Goal: Transaction & Acquisition: Purchase product/service

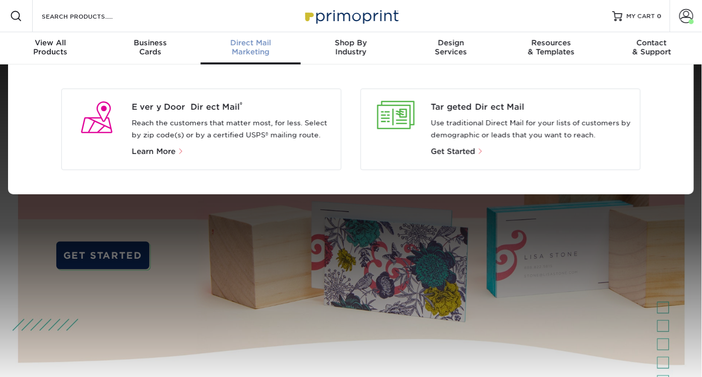
click at [242, 49] on div "Direct Mail Marketing" at bounding box center [251, 47] width 100 height 18
click at [204, 107] on span "Every Door Direct Mail ®" at bounding box center [233, 107] width 202 height 12
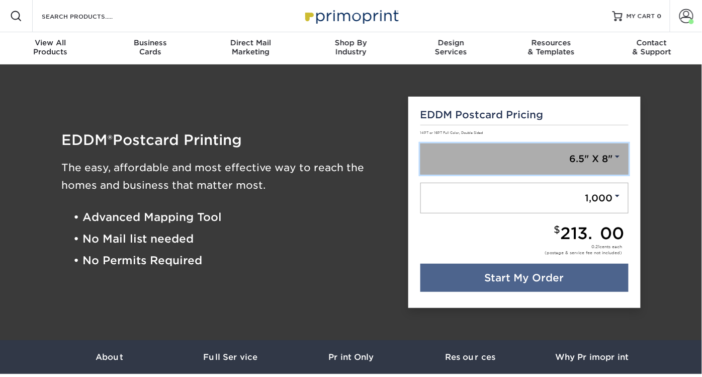
click at [621, 156] on span at bounding box center [617, 156] width 9 height 9
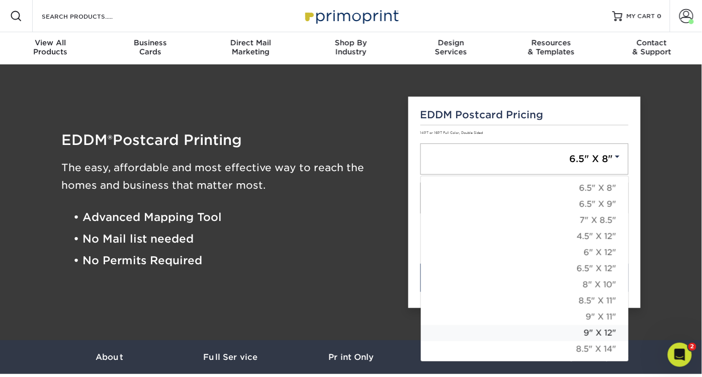
click at [606, 330] on link "9" X 12"" at bounding box center [525, 333] width 208 height 16
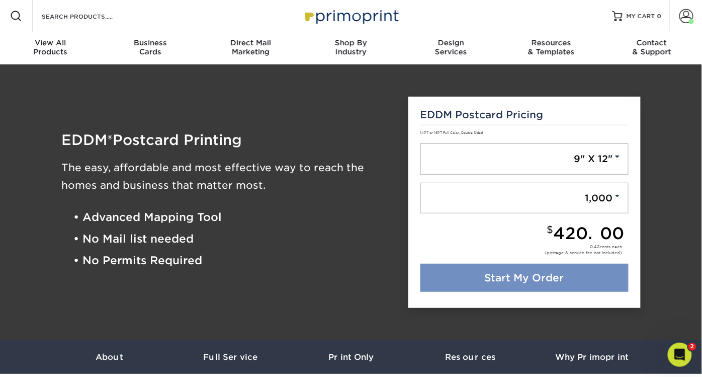
click at [536, 271] on link "Start My Order" at bounding box center [525, 278] width 209 height 28
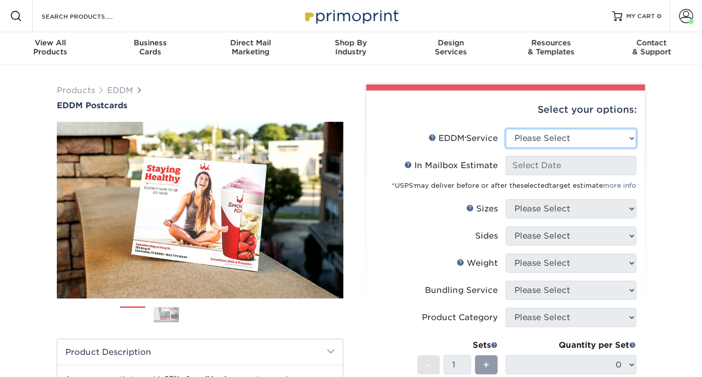
click at [598, 134] on select "Please Select Full Service Print Only" at bounding box center [571, 138] width 131 height 19
select select "full_service"
click at [506, 129] on select "Please Select Full Service Print Only" at bounding box center [571, 138] width 131 height 19
select select "-1"
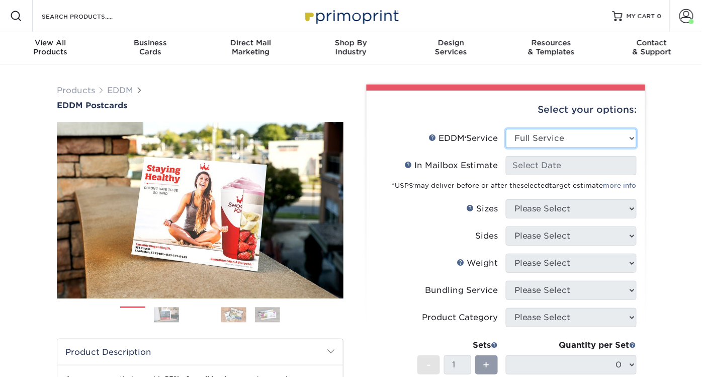
select select "-1"
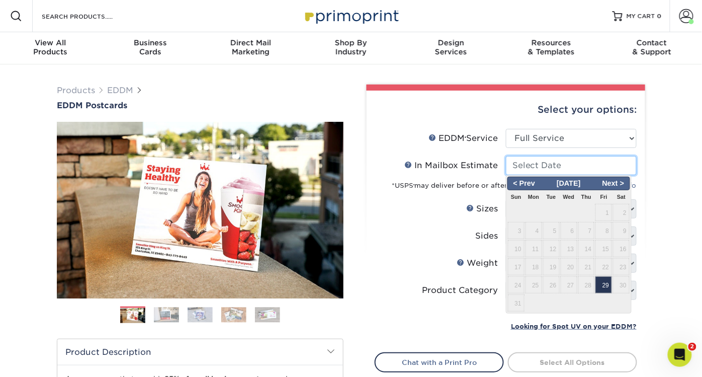
click at [589, 168] on input "In Mailbox Estimate Help In Mailbox Estimate" at bounding box center [571, 165] width 131 height 19
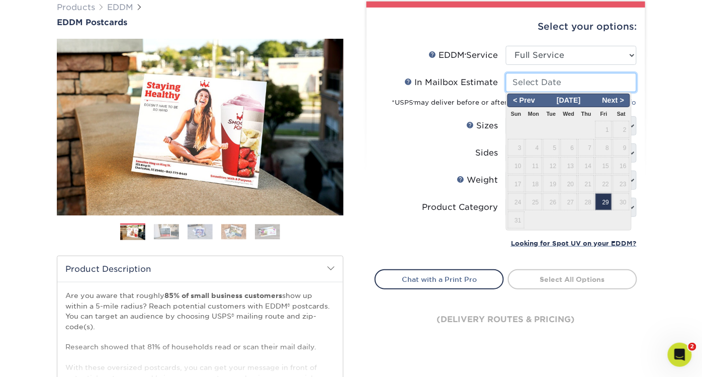
scroll to position [83, 0]
click at [623, 101] on span "Next >" at bounding box center [613, 100] width 31 height 11
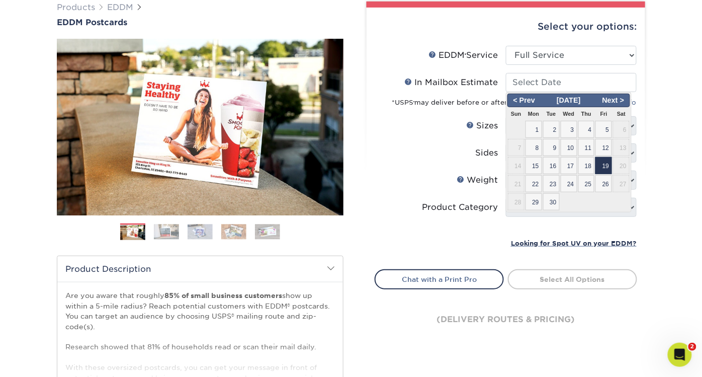
click at [605, 165] on span "19" at bounding box center [604, 165] width 17 height 17
type input "2025-09-19"
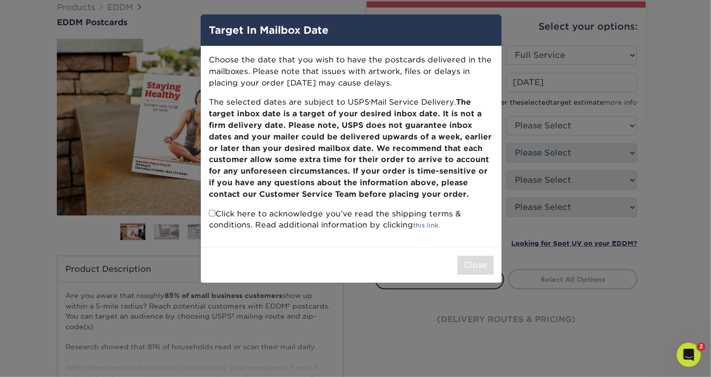
click at [210, 213] on input "checkbox" at bounding box center [212, 213] width 7 height 7
checkbox input "true"
click at [481, 260] on button "Close" at bounding box center [475, 265] width 36 height 19
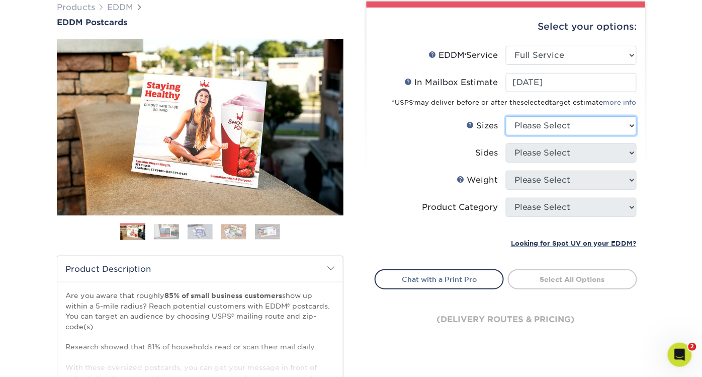
click at [594, 133] on select "Please Select 4.5" x 12" 6" x 12" 6.5" x 8" 6.5" x 9" 6.5" x 12" 7" x 8.5" 8" x…" at bounding box center [571, 125] width 131 height 19
select select "9.00x12.00"
click at [506, 116] on select "Please Select 4.5" x 12" 6" x 12" 6.5" x 8" 6.5" x 9" 6.5" x 12" 7" x 8.5" 8" x…" at bounding box center [571, 125] width 131 height 19
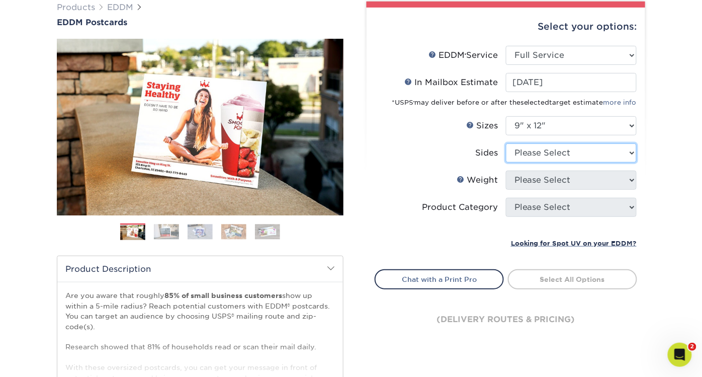
click at [584, 151] on select "Please Select Print Both Sides Print Front Only" at bounding box center [571, 152] width 131 height 19
select select "13abbda7-1d64-4f25-8bb2-c179b224825d"
click at [506, 143] on select "Please Select Print Both Sides Print Front Only" at bounding box center [571, 152] width 131 height 19
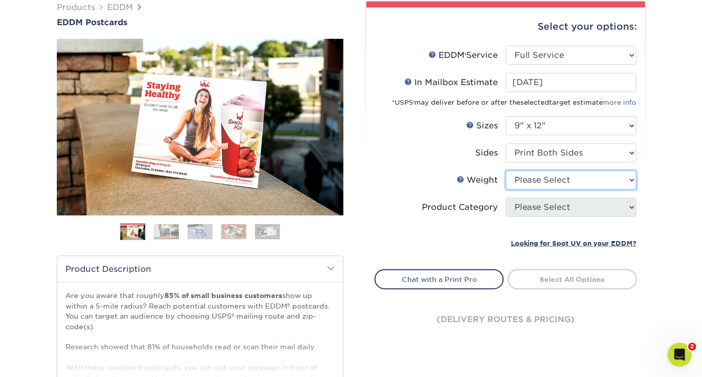
click at [581, 177] on select "Please Select 16PT 14PT" at bounding box center [571, 180] width 131 height 19
select select "16PT"
click at [506, 171] on select "Please Select 16PT 14PT" at bounding box center [571, 180] width 131 height 19
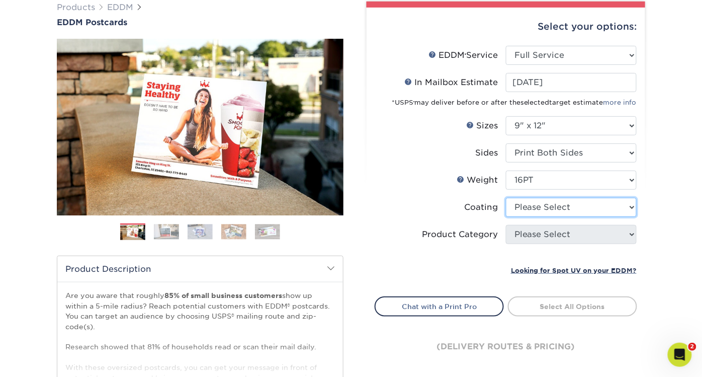
click at [589, 201] on select at bounding box center [571, 207] width 131 height 19
select select "ae367451-b2b8-45df-a344-0f05b6a12993"
click at [506, 198] on select at bounding box center [571, 207] width 131 height 19
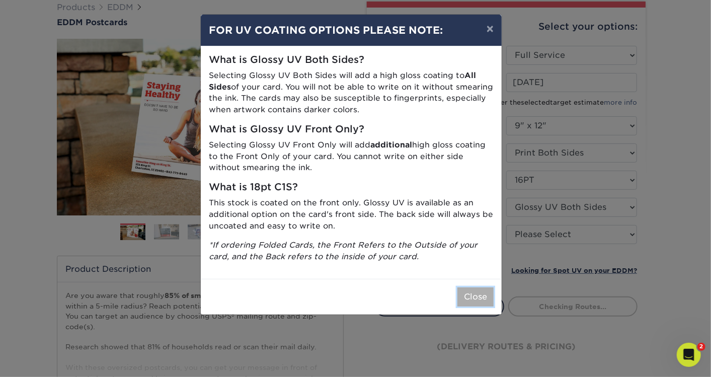
click at [483, 298] on button "Close" at bounding box center [475, 296] width 36 height 19
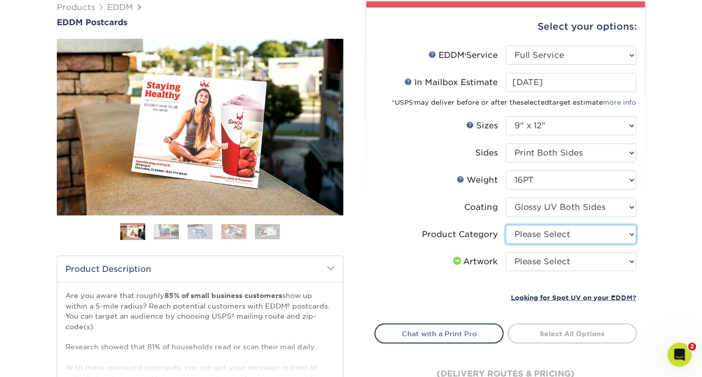
click at [578, 231] on select "Please Select Sell Sheets" at bounding box center [571, 234] width 131 height 19
select select "eddd4a87-9082-47bb-843b-3bca55f6c842"
click at [506, 225] on select "Please Select Sell Sheets" at bounding box center [571, 234] width 131 height 19
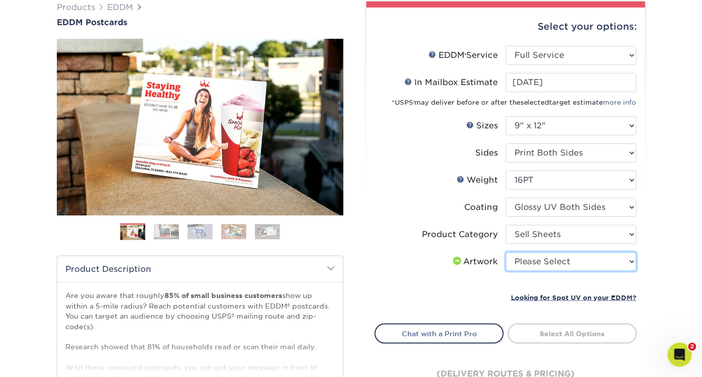
click at [625, 265] on select "Please Select I will upload files I need a design - $150" at bounding box center [571, 261] width 131 height 19
select select "upload"
click at [506, 252] on select "Please Select I will upload files I need a design - $150" at bounding box center [571, 261] width 131 height 19
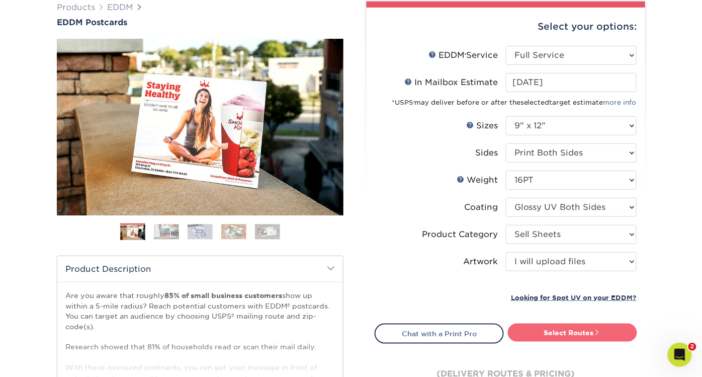
click at [577, 331] on link "Select Routes" at bounding box center [572, 332] width 129 height 18
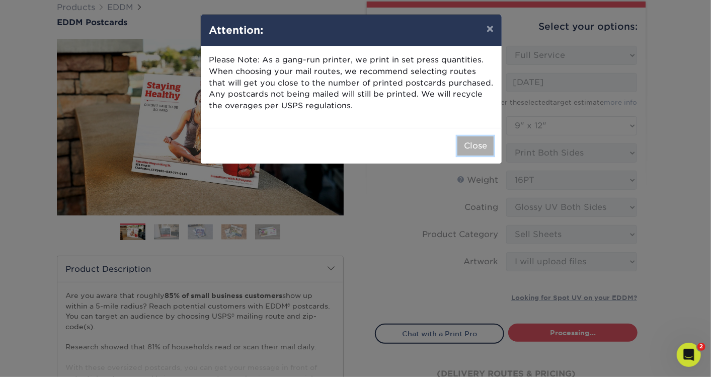
click at [480, 145] on button "Close" at bounding box center [475, 145] width 36 height 19
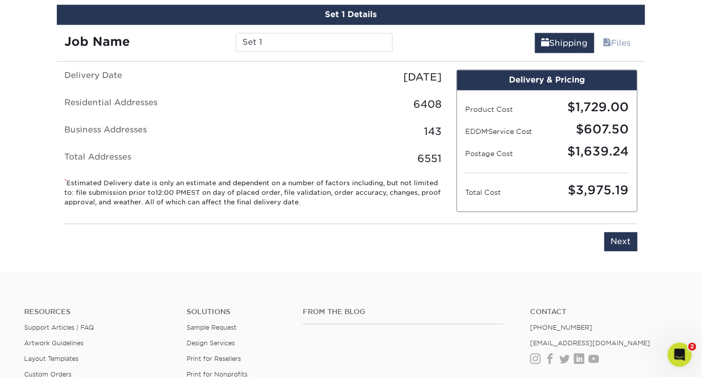
scroll to position [594, 0]
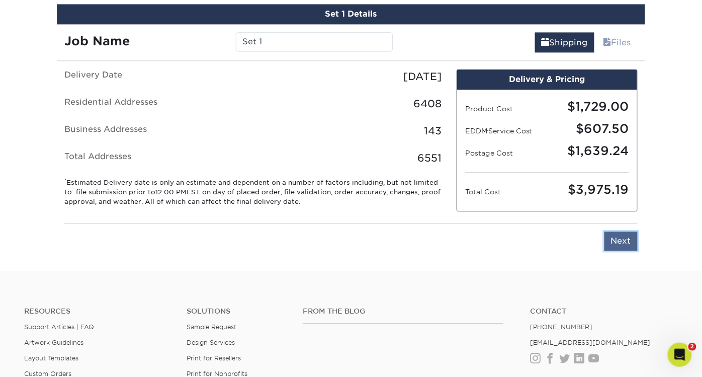
click at [623, 235] on input "Next" at bounding box center [621, 240] width 33 height 19
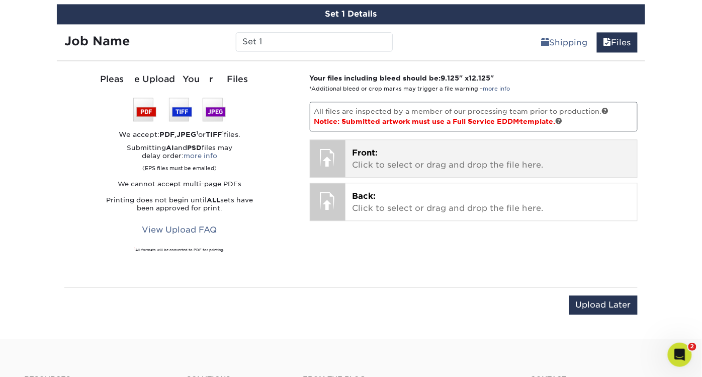
click at [327, 163] on div at bounding box center [327, 157] width 35 height 35
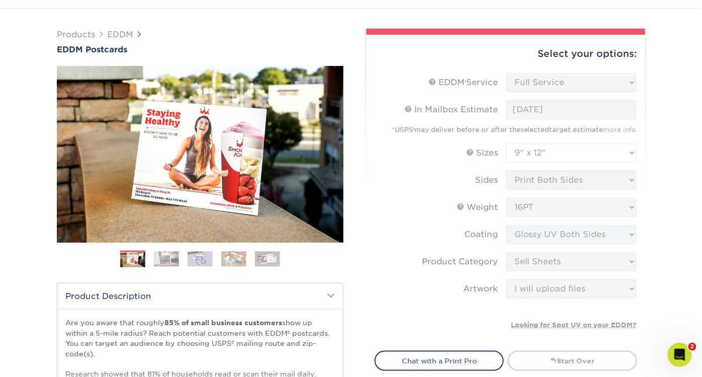
scroll to position [0, 0]
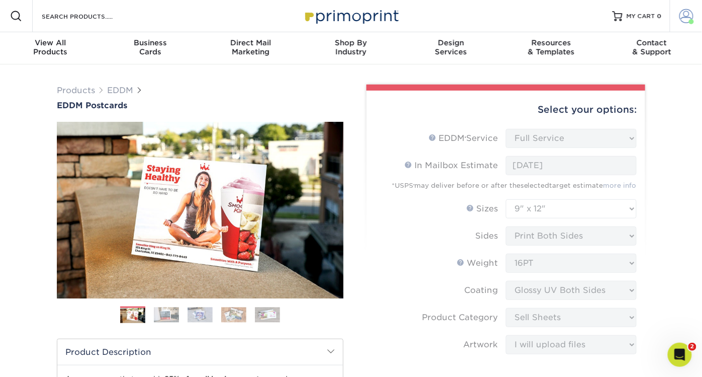
click at [687, 19] on span at bounding box center [687, 16] width 14 height 14
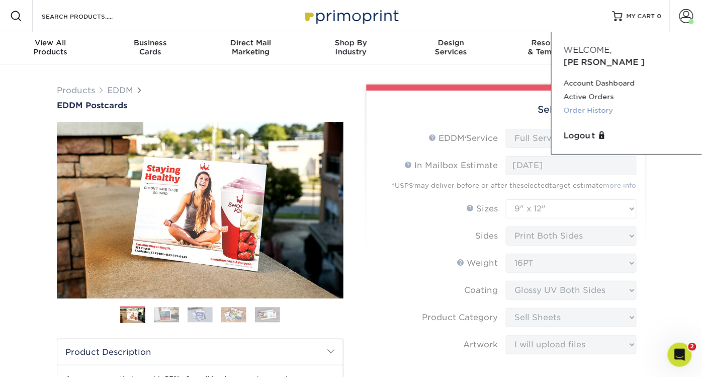
click at [606, 104] on link "Order History" at bounding box center [627, 111] width 126 height 14
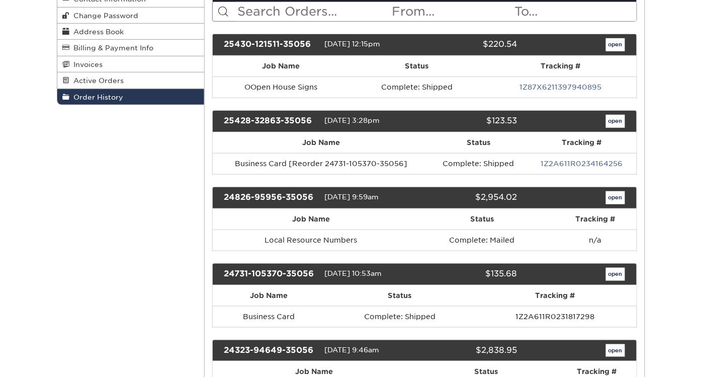
scroll to position [141, 0]
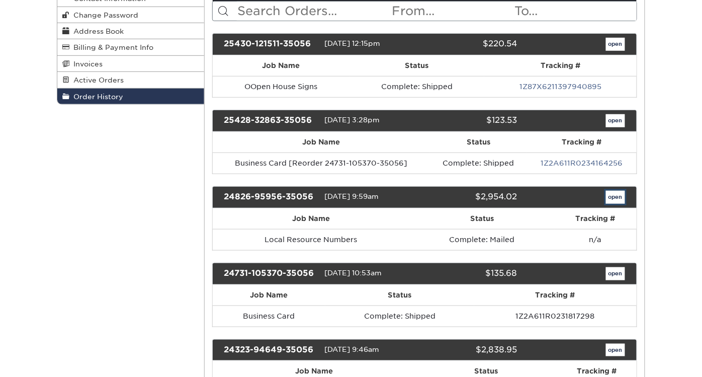
click at [616, 195] on link "open" at bounding box center [615, 197] width 19 height 13
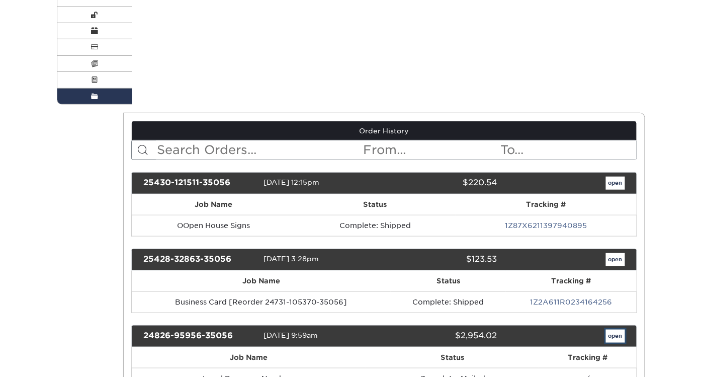
scroll to position [0, 0]
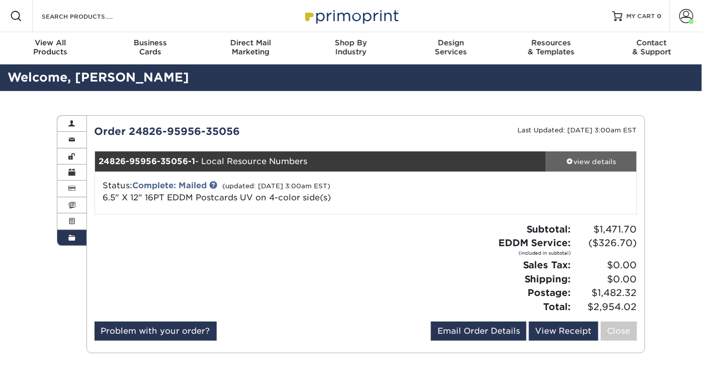
click at [598, 160] on div "view details" at bounding box center [591, 161] width 91 height 10
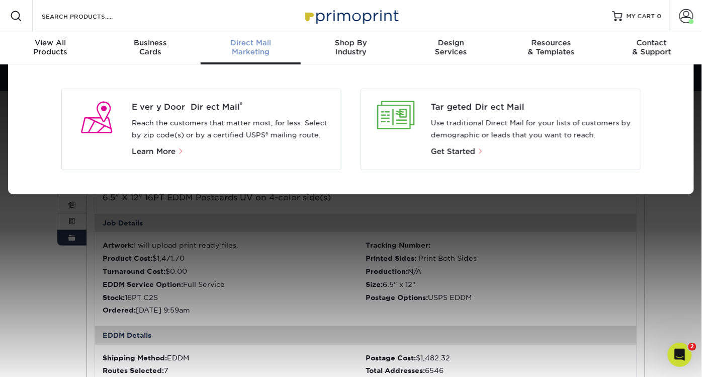
click at [245, 46] on span "Direct Mail" at bounding box center [251, 42] width 100 height 9
click at [217, 106] on span "Every Door Direct Mail ®" at bounding box center [233, 107] width 202 height 12
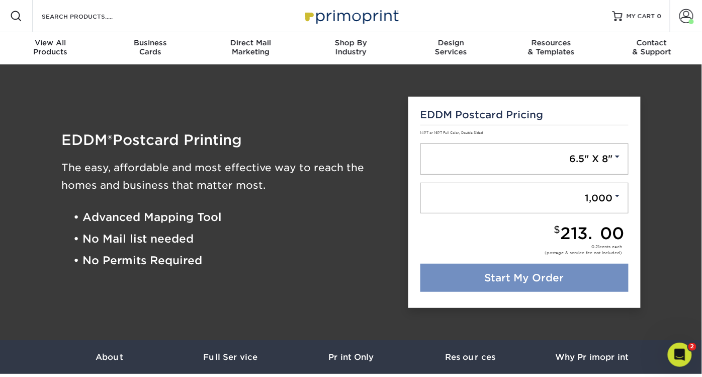
click at [532, 275] on link "Start My Order" at bounding box center [525, 278] width 209 height 28
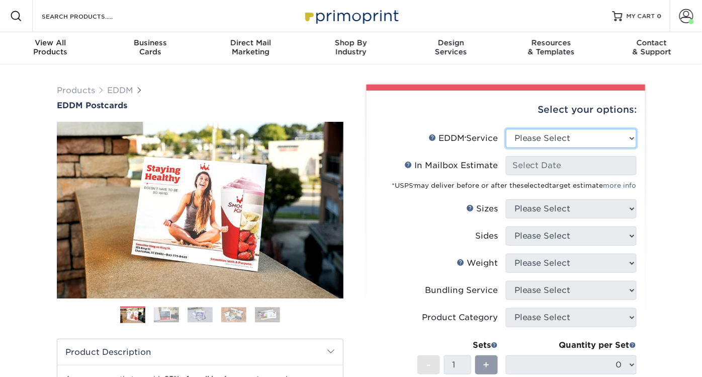
click at [590, 136] on select "Please Select Full Service Print Only" at bounding box center [571, 138] width 131 height 19
select select "full_service"
click at [506, 129] on select "Please Select Full Service Print Only" at bounding box center [571, 138] width 131 height 19
select select "-1"
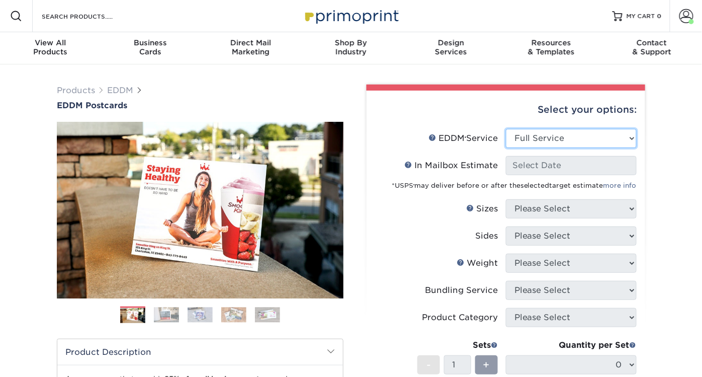
select select "-1"
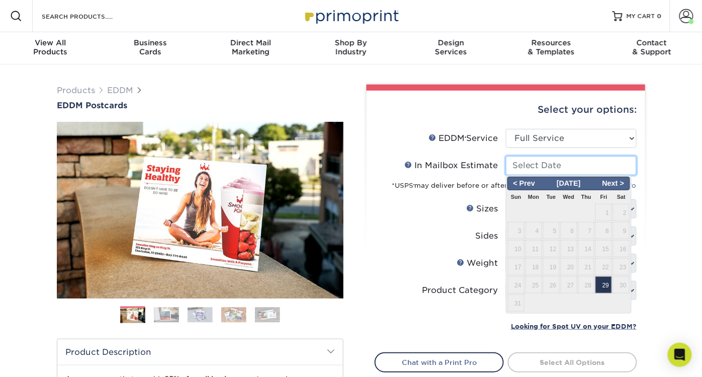
click at [586, 160] on input "In Mailbox Estimate Help In Mailbox Estimate" at bounding box center [571, 165] width 131 height 19
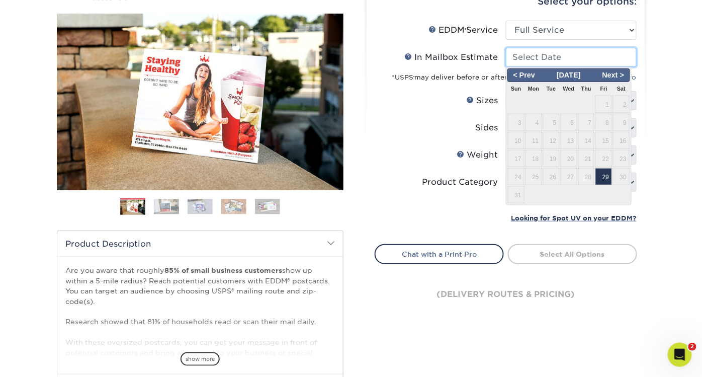
scroll to position [109, 0]
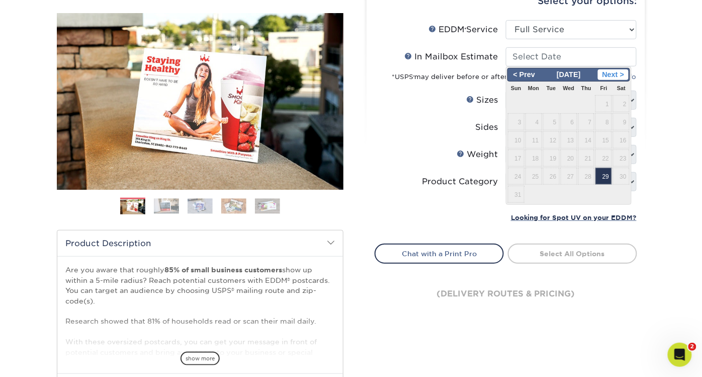
click at [624, 73] on span "Next >" at bounding box center [613, 74] width 31 height 11
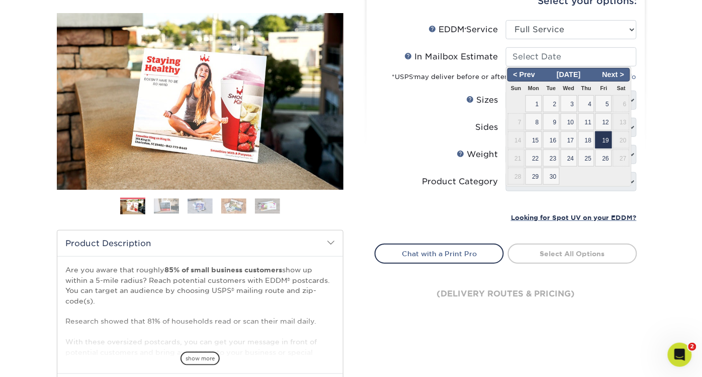
click at [606, 136] on span "19" at bounding box center [604, 139] width 17 height 17
type input "2025-09-19"
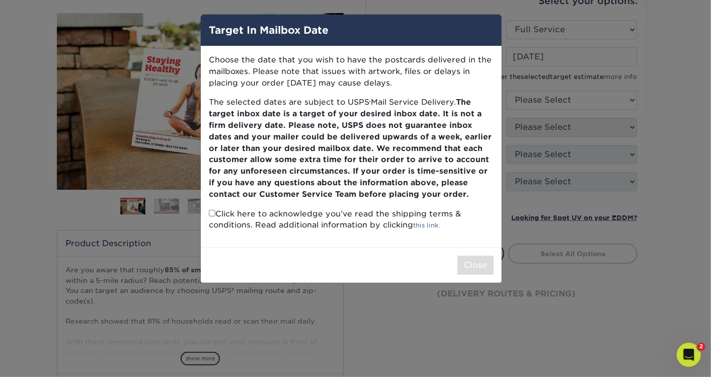
click at [212, 213] on input "checkbox" at bounding box center [212, 213] width 7 height 7
checkbox input "true"
click at [478, 259] on button "Close" at bounding box center [475, 265] width 36 height 19
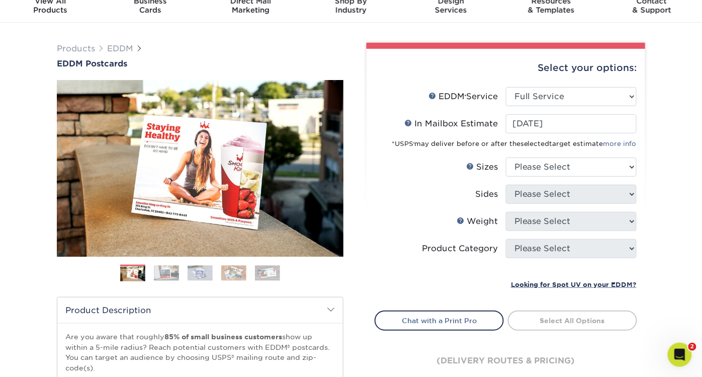
scroll to position [41, 0]
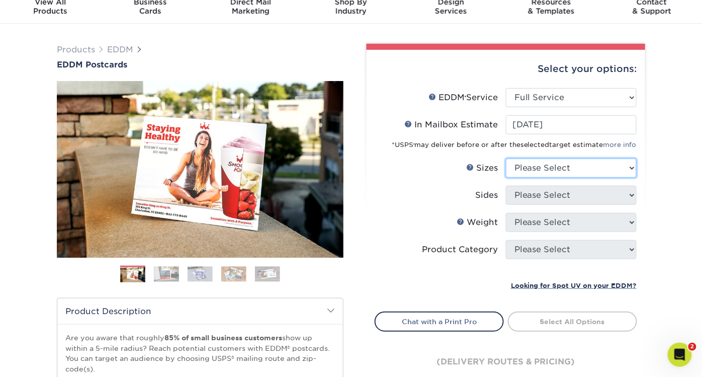
click at [585, 162] on select "Please Select 4.5" x 12" 6" x 12" 6.5" x 8" 6.5" x 9" 6.5" x 12" 7" x 8.5" 8" x…" at bounding box center [571, 167] width 131 height 19
select select "9.00x12.00"
click at [506, 158] on select "Please Select 4.5" x 12" 6" x 12" 6.5" x 8" 6.5" x 9" 6.5" x 12" 7" x 8.5" 8" x…" at bounding box center [571, 167] width 131 height 19
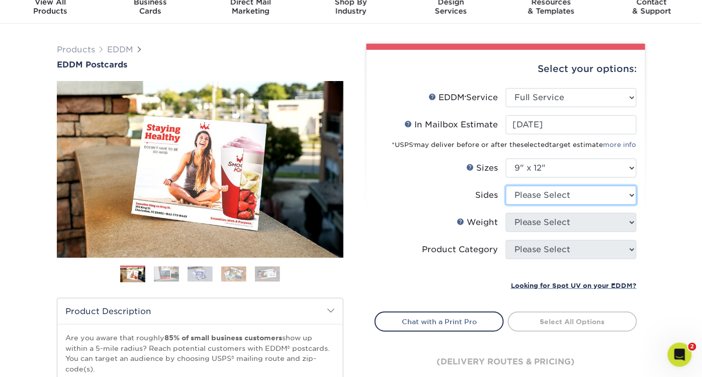
click at [590, 192] on select "Please Select Print Both Sides Print Front Only" at bounding box center [571, 195] width 131 height 19
select select "13abbda7-1d64-4f25-8bb2-c179b224825d"
click at [506, 186] on select "Please Select Print Both Sides Print Front Only" at bounding box center [571, 195] width 131 height 19
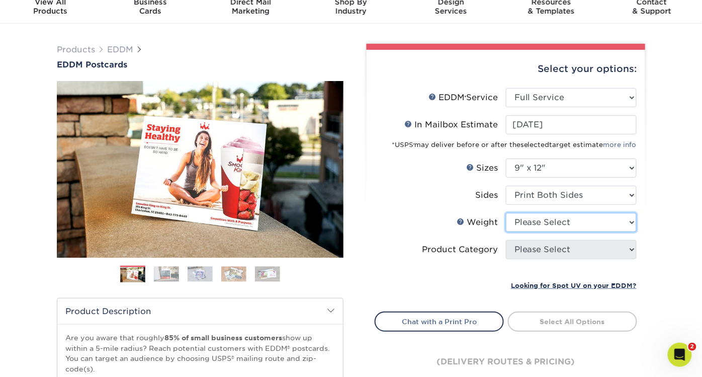
click at [587, 222] on select "Please Select 16PT 14PT" at bounding box center [571, 222] width 131 height 19
select select "16PT"
click at [506, 213] on select "Please Select 16PT 14PT" at bounding box center [571, 222] width 131 height 19
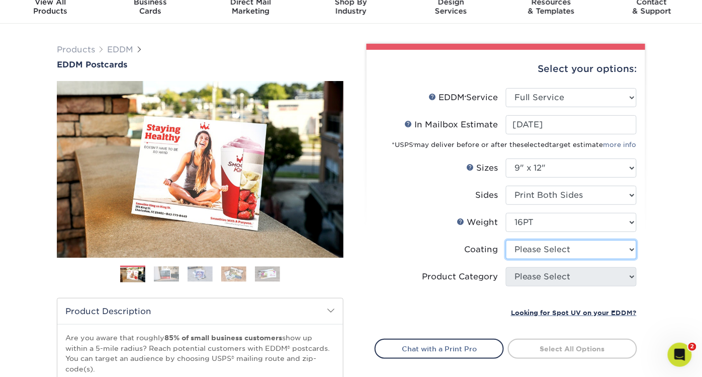
click at [586, 249] on select at bounding box center [571, 249] width 131 height 19
select select "ae367451-b2b8-45df-a344-0f05b6a12993"
click at [506, 240] on select at bounding box center [571, 249] width 131 height 19
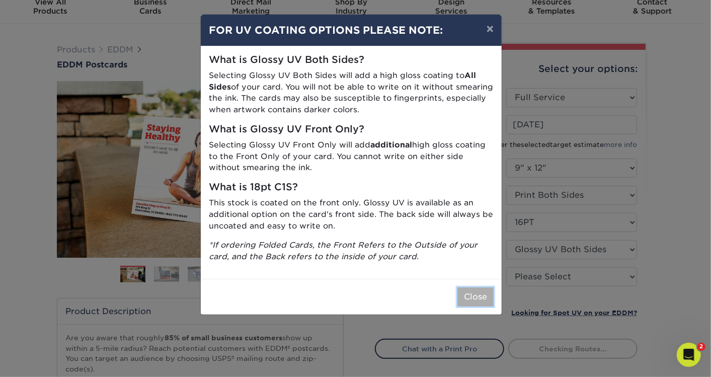
click at [480, 296] on button "Close" at bounding box center [475, 296] width 36 height 19
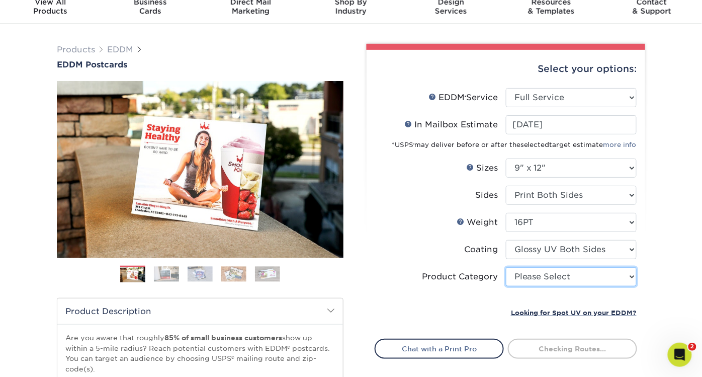
click at [594, 279] on select "Please Select Sell Sheets" at bounding box center [571, 276] width 131 height 19
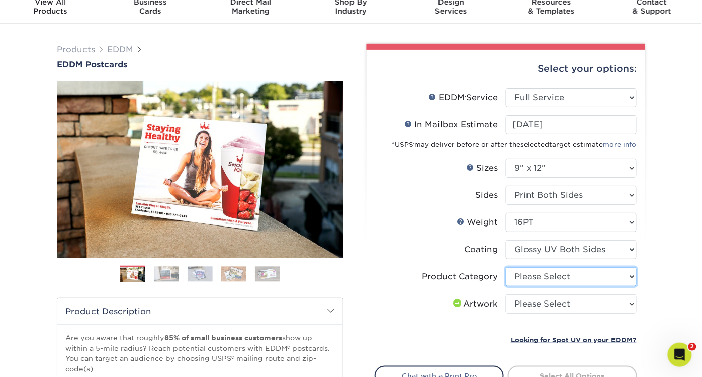
select select "eddd4a87-9082-47bb-843b-3bca55f6c842"
click at [506, 267] on select "Please Select Sell Sheets" at bounding box center [571, 276] width 131 height 19
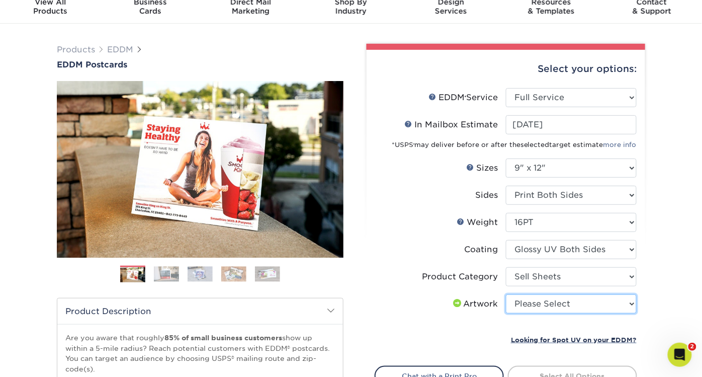
click at [579, 304] on select "Please Select I will upload files I need a design - $150" at bounding box center [571, 303] width 131 height 19
select select "upload"
click at [506, 294] on select "Please Select I will upload files I need a design - $150" at bounding box center [571, 303] width 131 height 19
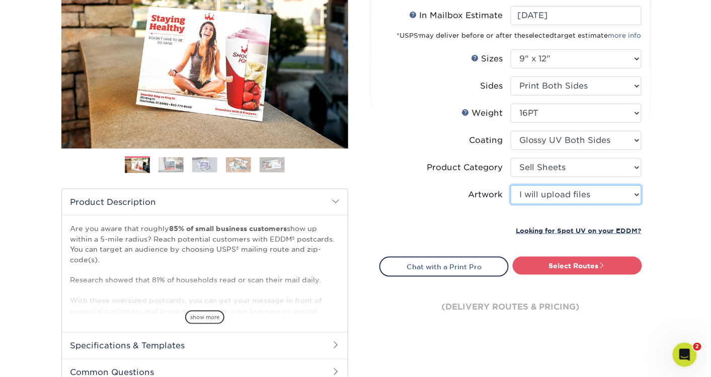
scroll to position [151, 0]
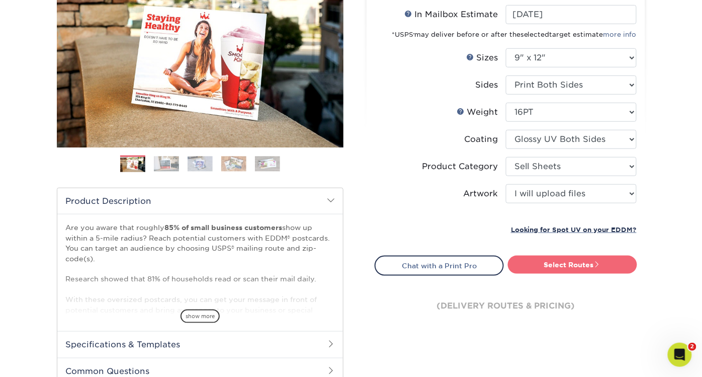
click at [563, 263] on link "Select Routes" at bounding box center [572, 265] width 129 height 18
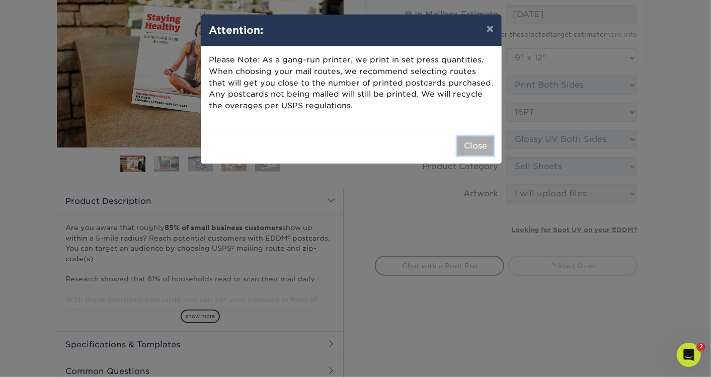
click at [480, 144] on button "Close" at bounding box center [475, 145] width 36 height 19
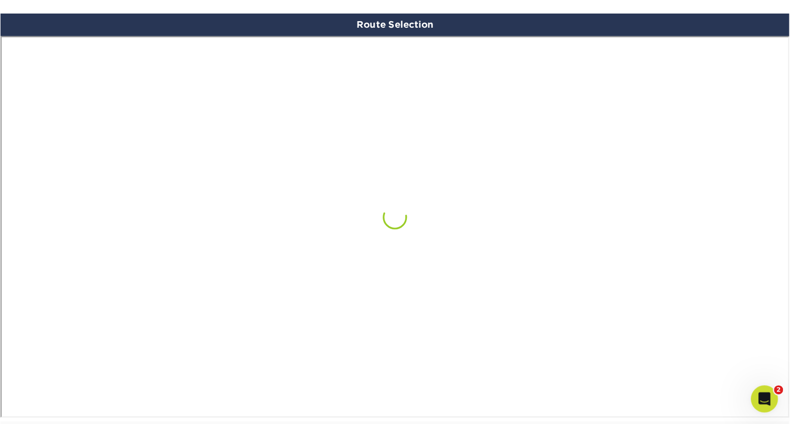
scroll to position [586, 0]
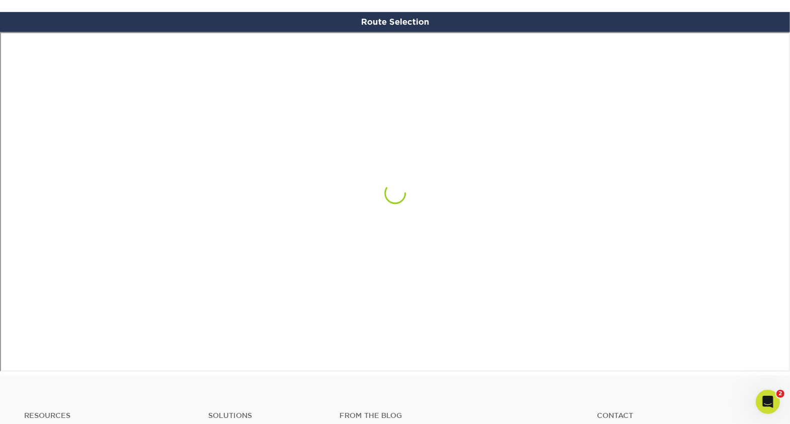
drag, startPoint x: 637, startPoint y: 0, endPoint x: 347, endPoint y: 393, distance: 488.5
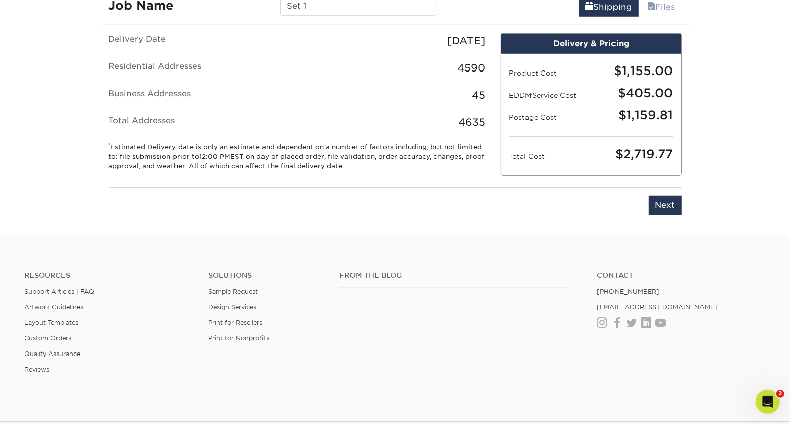
scroll to position [629, 0]
click at [670, 209] on input "Next" at bounding box center [665, 205] width 33 height 19
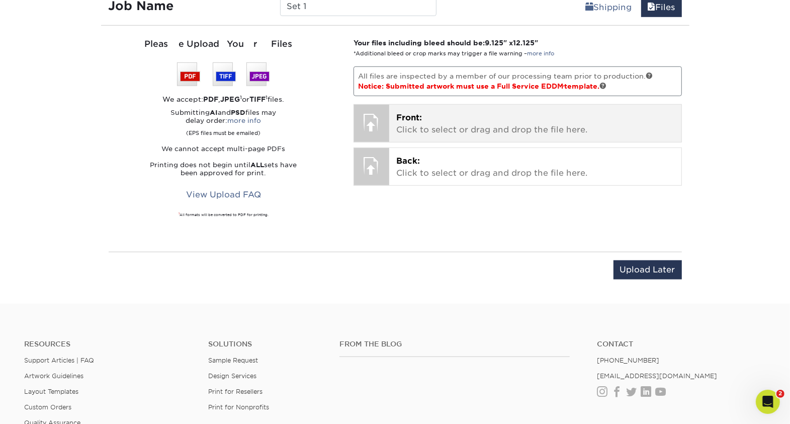
click at [373, 127] on div at bounding box center [371, 122] width 35 height 35
click at [425, 121] on p "Front: Click to select or drag and drop the file here." at bounding box center [535, 124] width 278 height 24
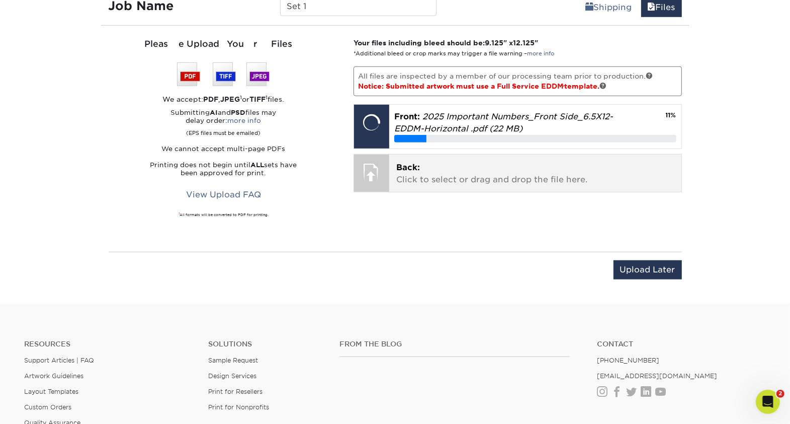
click at [450, 170] on p "Back: Click to select or drag and drop the file here." at bounding box center [535, 173] width 278 height 24
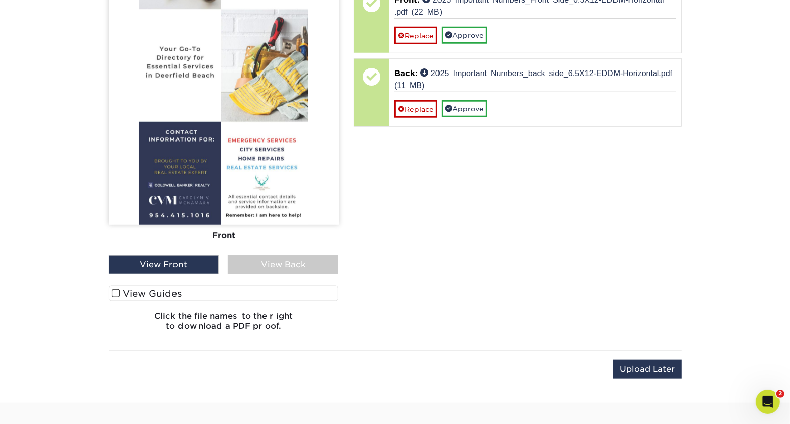
scroll to position [749, 0]
click at [117, 290] on span at bounding box center [116, 293] width 9 height 10
click at [0, 0] on input "View Guides" at bounding box center [0, 0] width 0 height 0
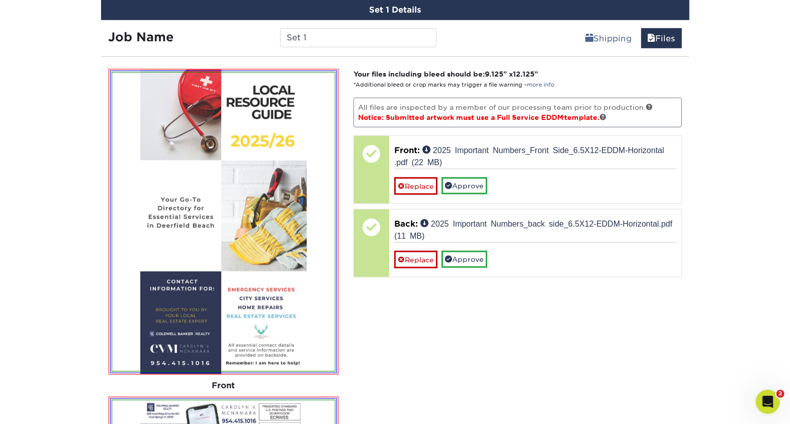
scroll to position [599, 0]
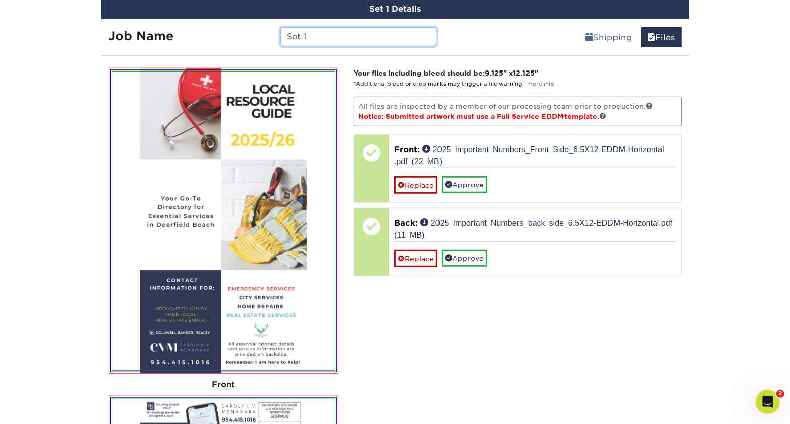
click at [325, 38] on input "Set 1" at bounding box center [358, 36] width 156 height 19
type input "S"
click at [412, 33] on input "Loca" at bounding box center [358, 36] width 156 height 19
click at [397, 36] on input "Local Resource Numbers" at bounding box center [358, 36] width 156 height 19
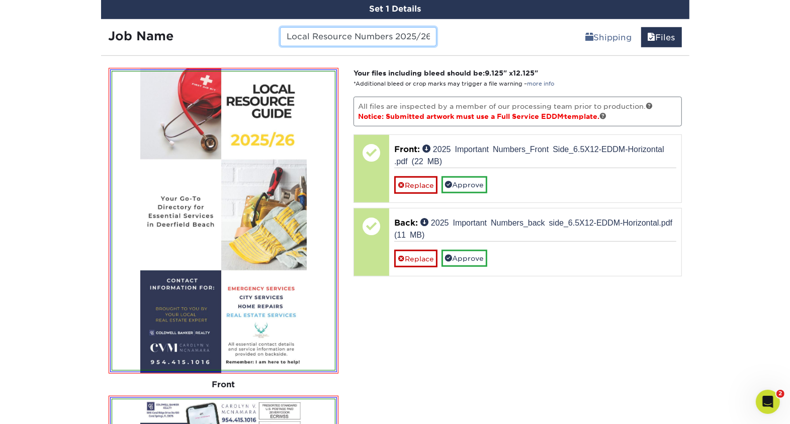
scroll to position [0, 1]
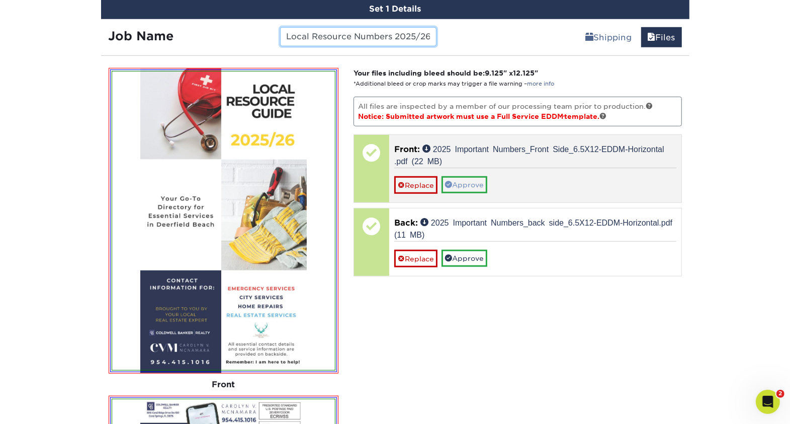
type input "Local Resource Numbers 2025/26"
click at [469, 181] on link "Approve" at bounding box center [465, 184] width 46 height 17
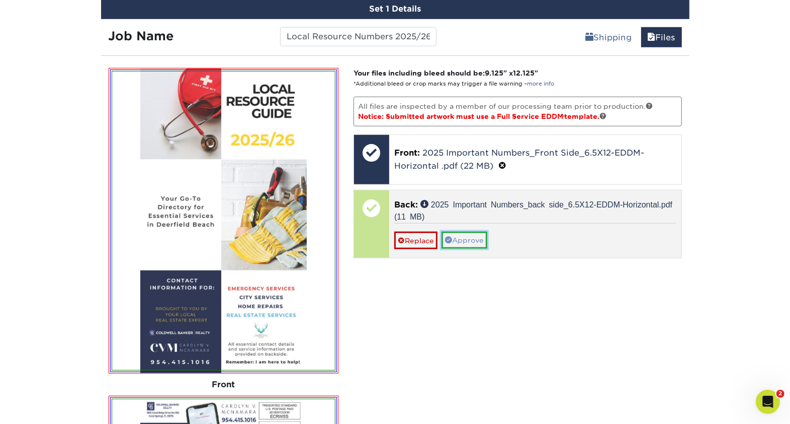
click at [474, 237] on link "Approve" at bounding box center [465, 239] width 46 height 17
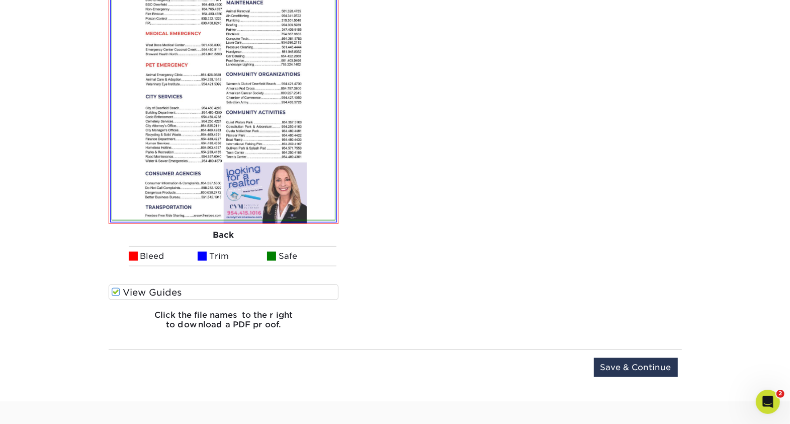
scroll to position [1190, 0]
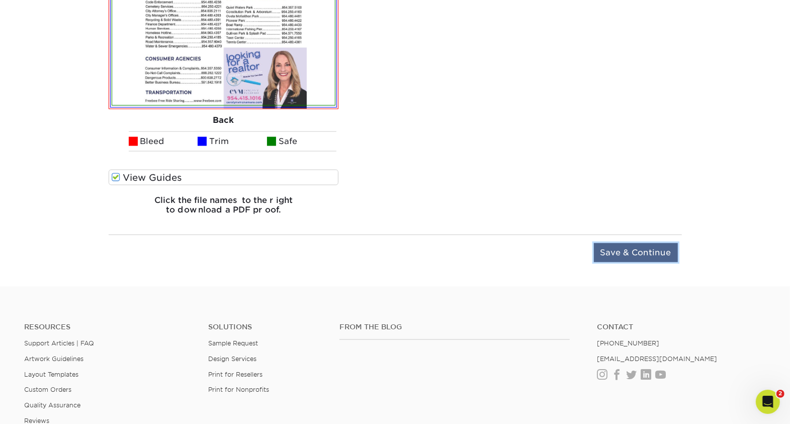
click at [645, 250] on input "Save & Continue" at bounding box center [636, 252] width 84 height 19
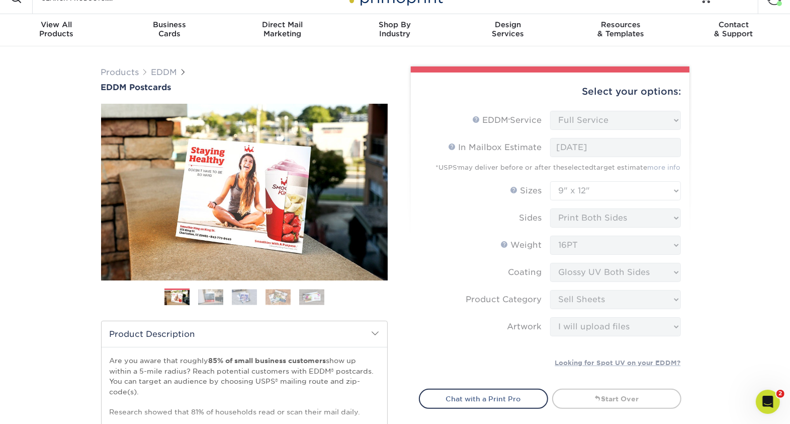
scroll to position [0, 0]
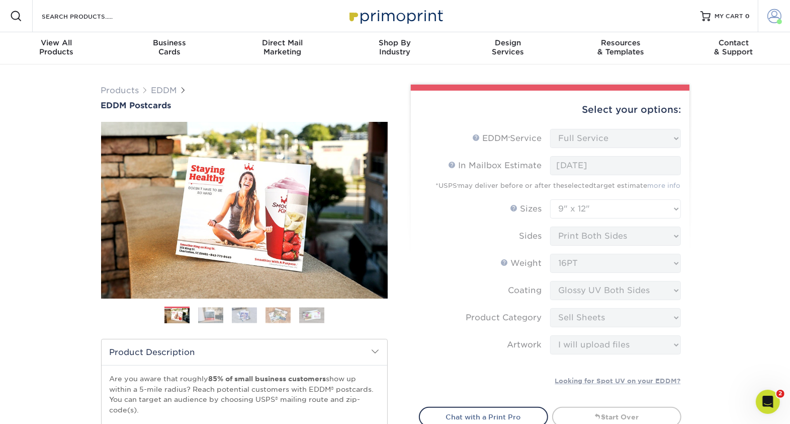
click at [702, 18] on span at bounding box center [775, 16] width 14 height 14
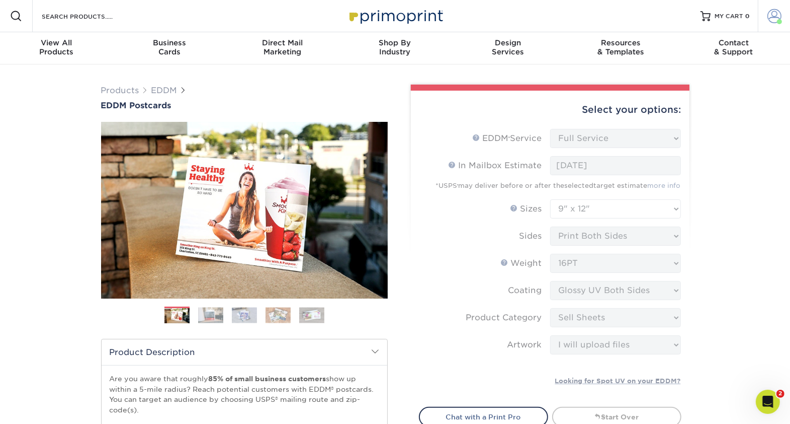
click at [702, 22] on span at bounding box center [775, 16] width 14 height 14
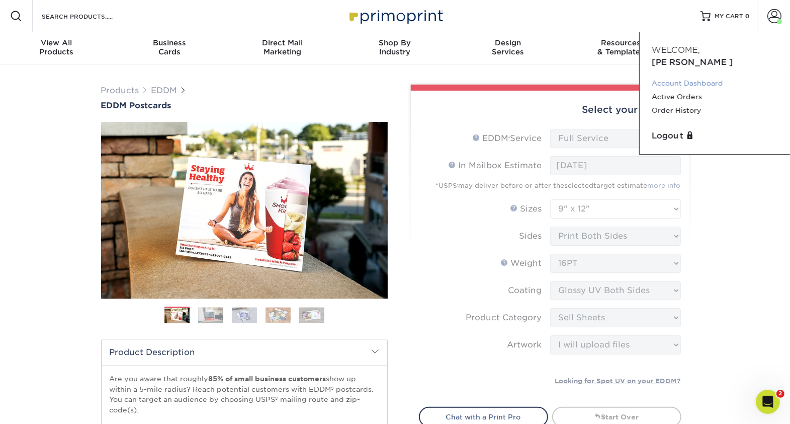
click at [702, 76] on link "Account Dashboard" at bounding box center [715, 83] width 126 height 14
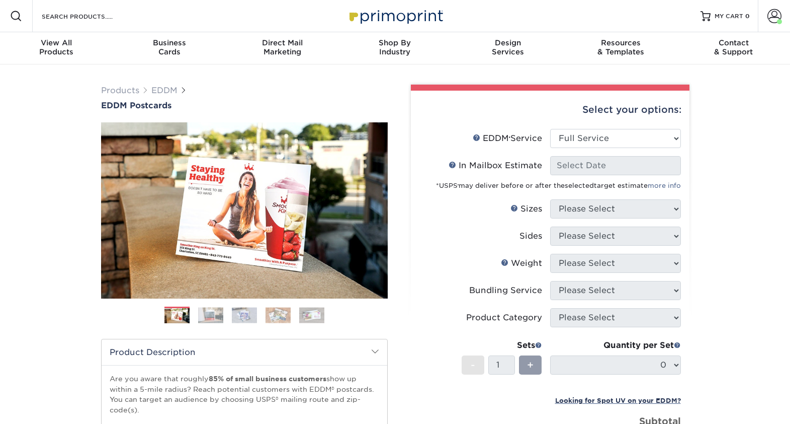
select select "full_service"
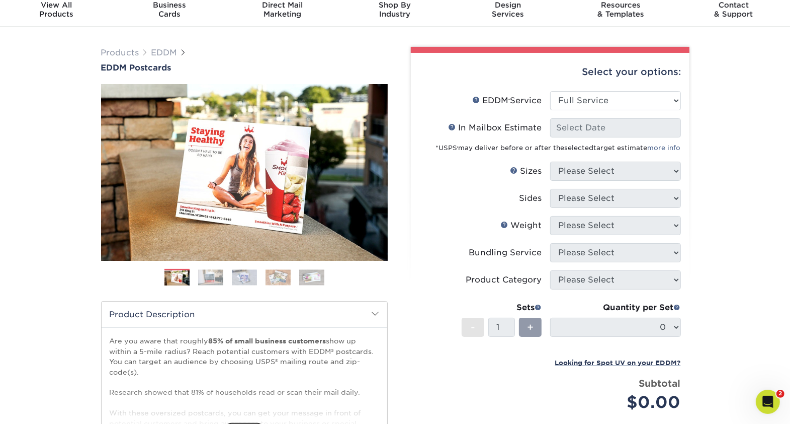
scroll to position [22, 0]
